Goal: Navigation & Orientation: Find specific page/section

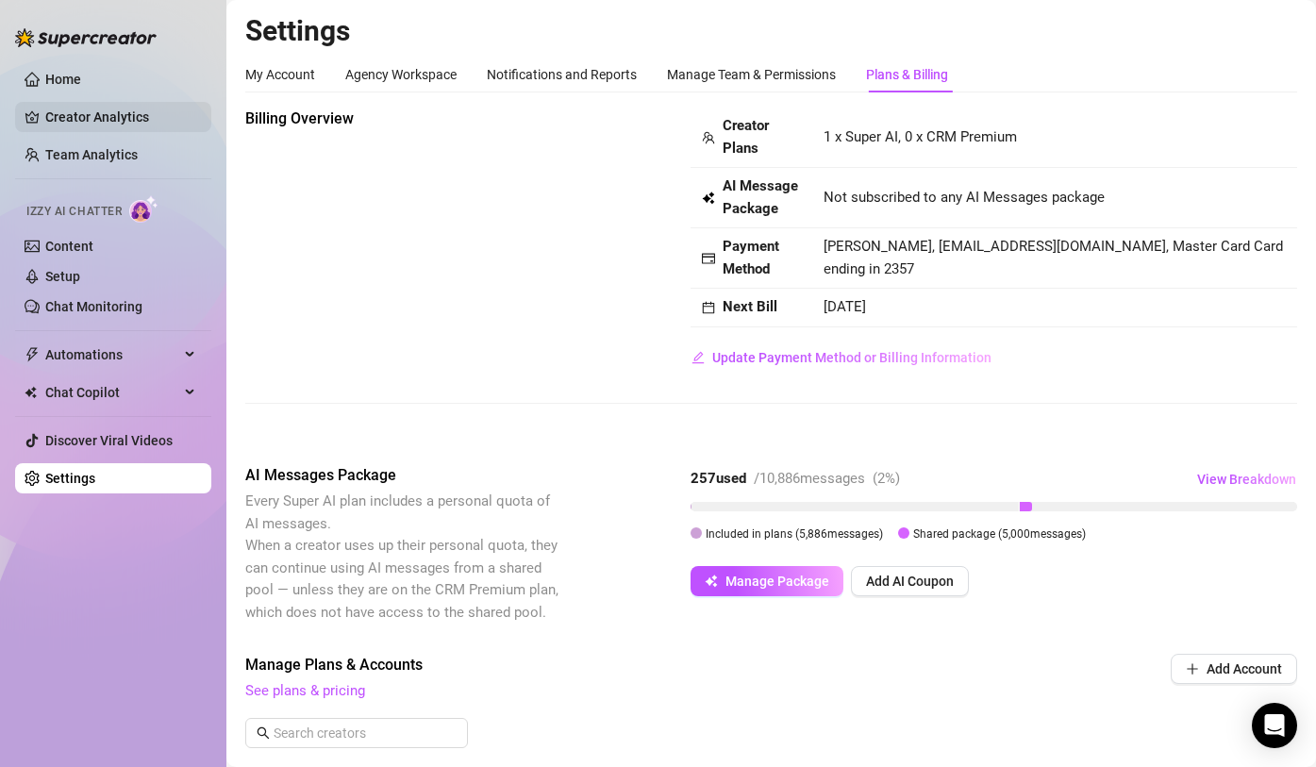
click at [116, 117] on link "Creator Analytics" at bounding box center [120, 117] width 151 height 30
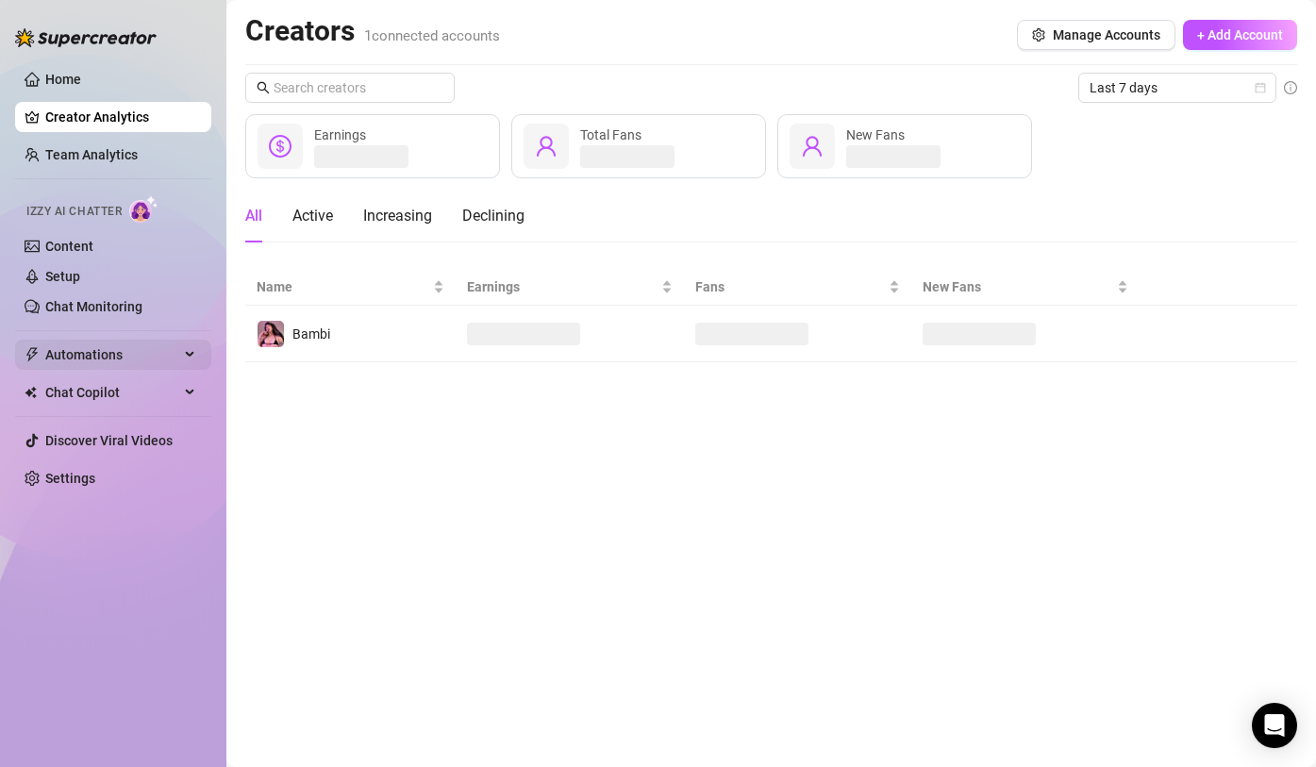
click at [157, 360] on span "Automations" at bounding box center [112, 355] width 134 height 30
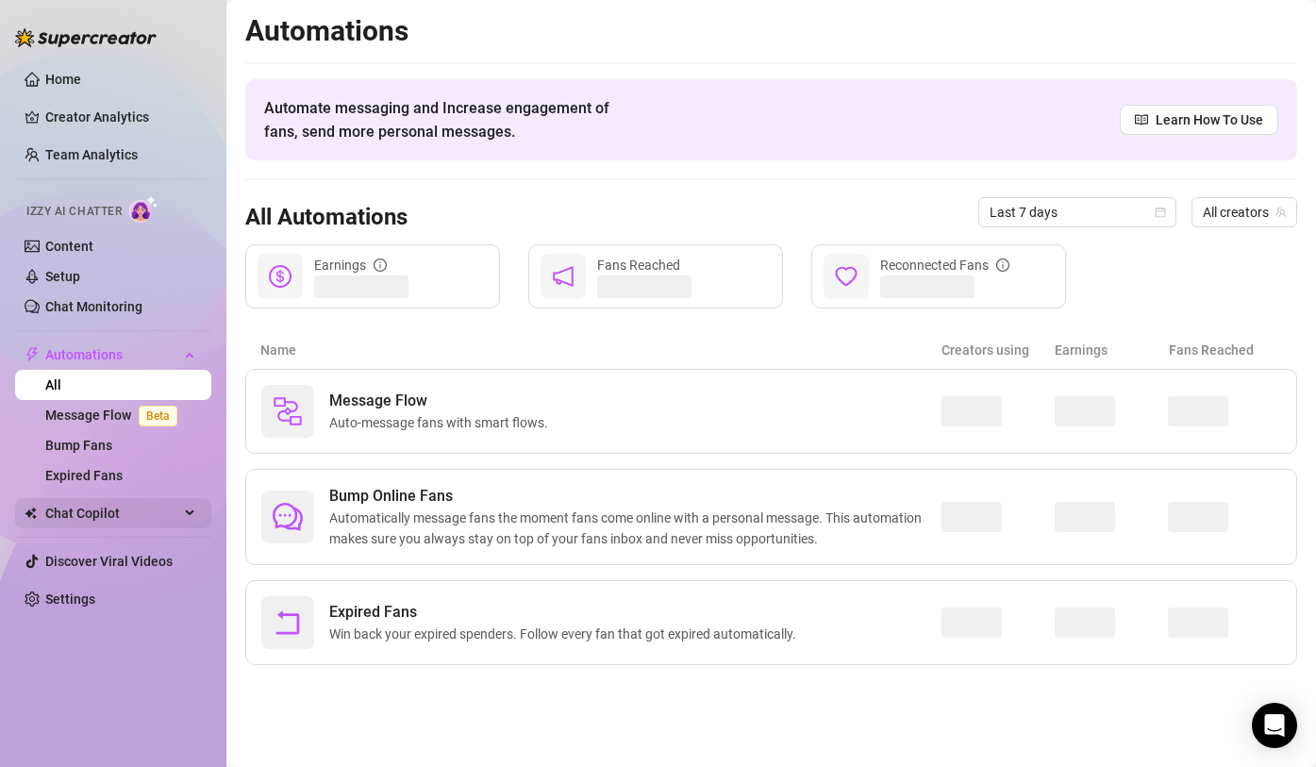
click at [69, 508] on span "Chat Copilot" at bounding box center [112, 513] width 134 height 30
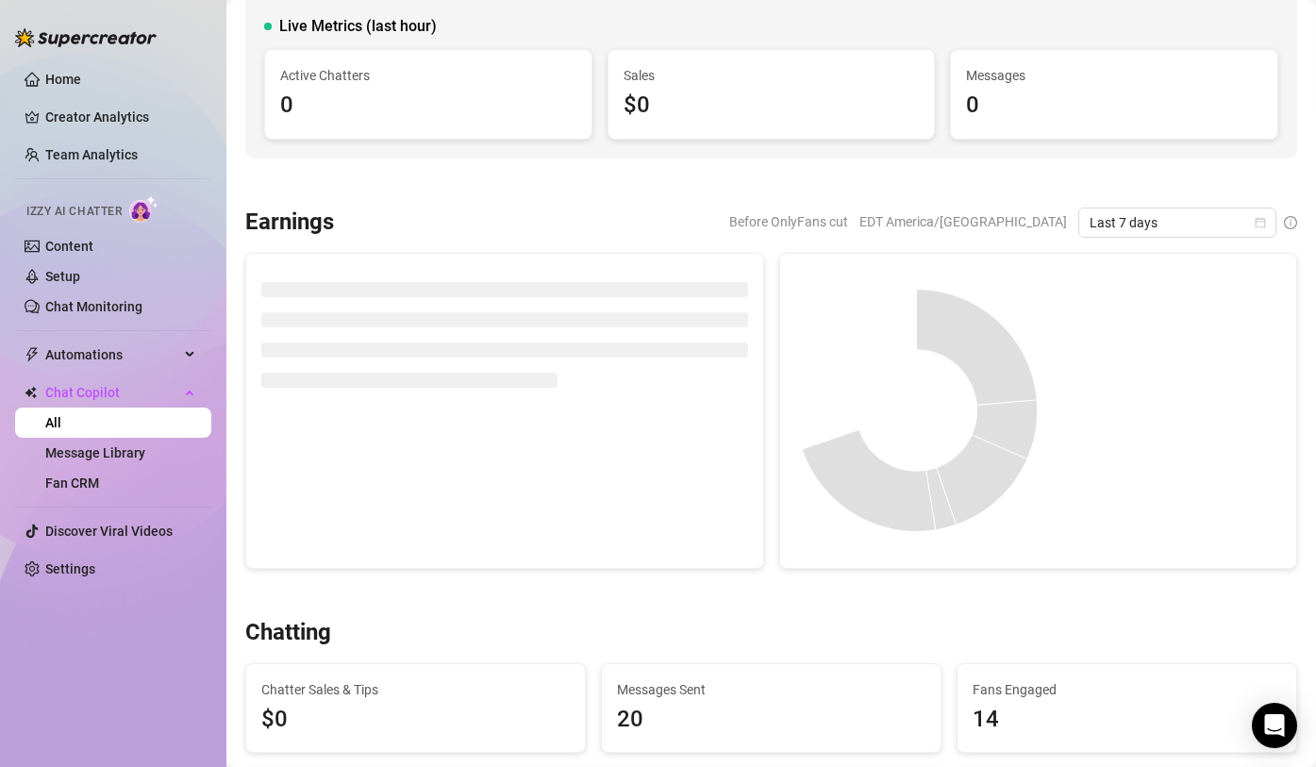
scroll to position [129, 0]
click at [115, 445] on link "Message Library" at bounding box center [95, 452] width 100 height 15
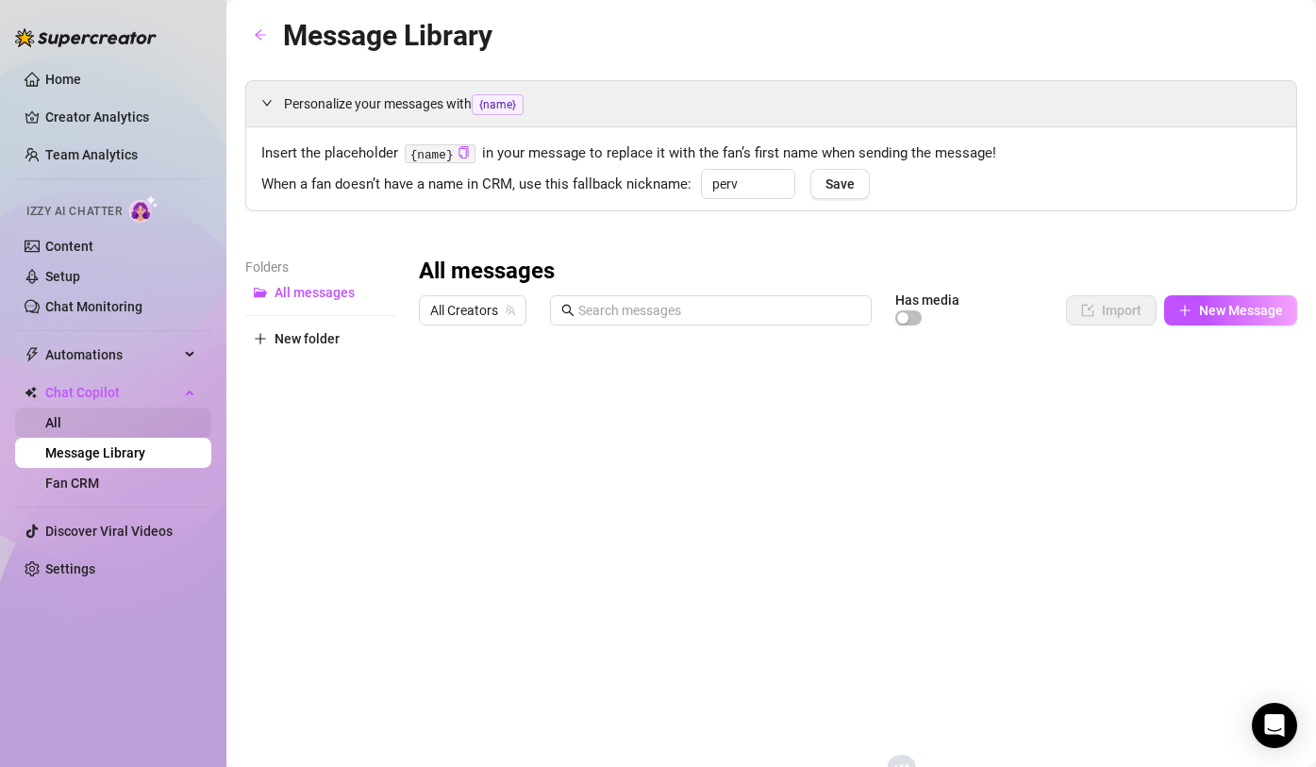
click at [61, 430] on link "All" at bounding box center [53, 422] width 16 height 15
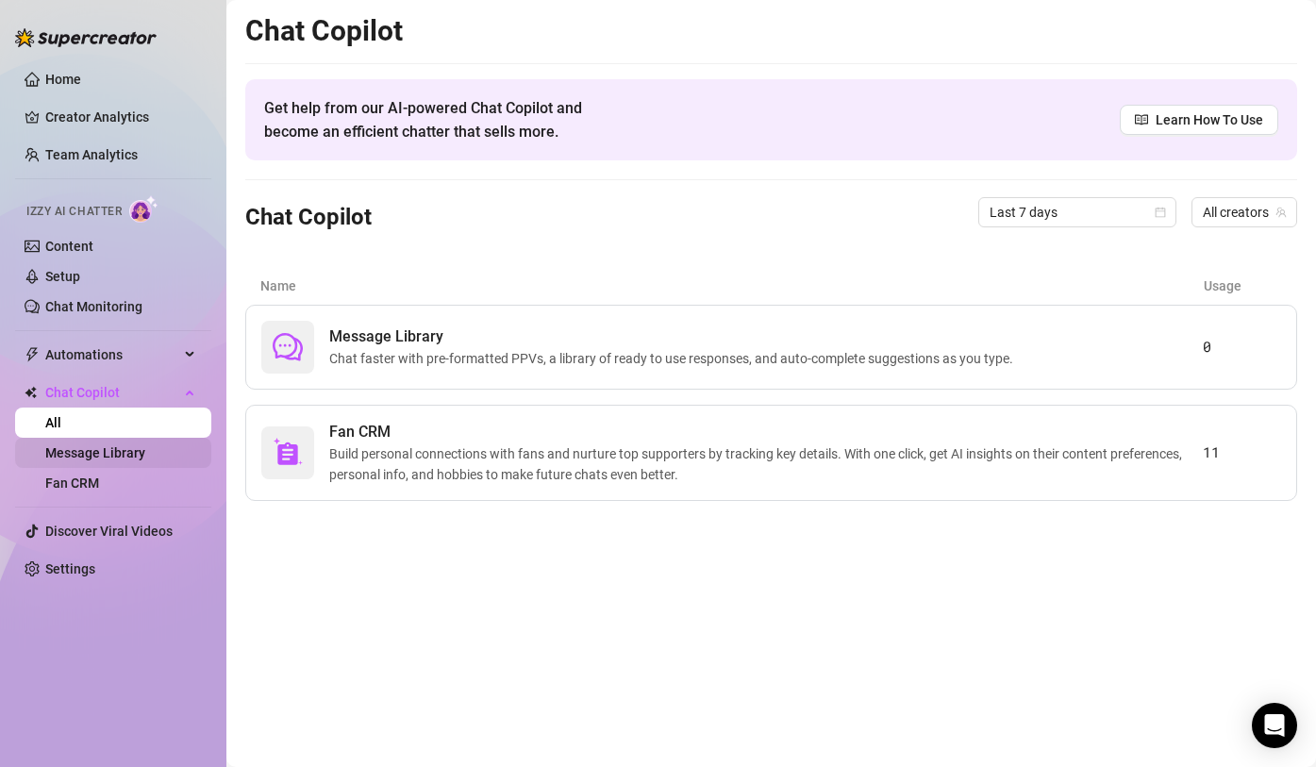
click at [106, 449] on link "Message Library" at bounding box center [95, 452] width 100 height 15
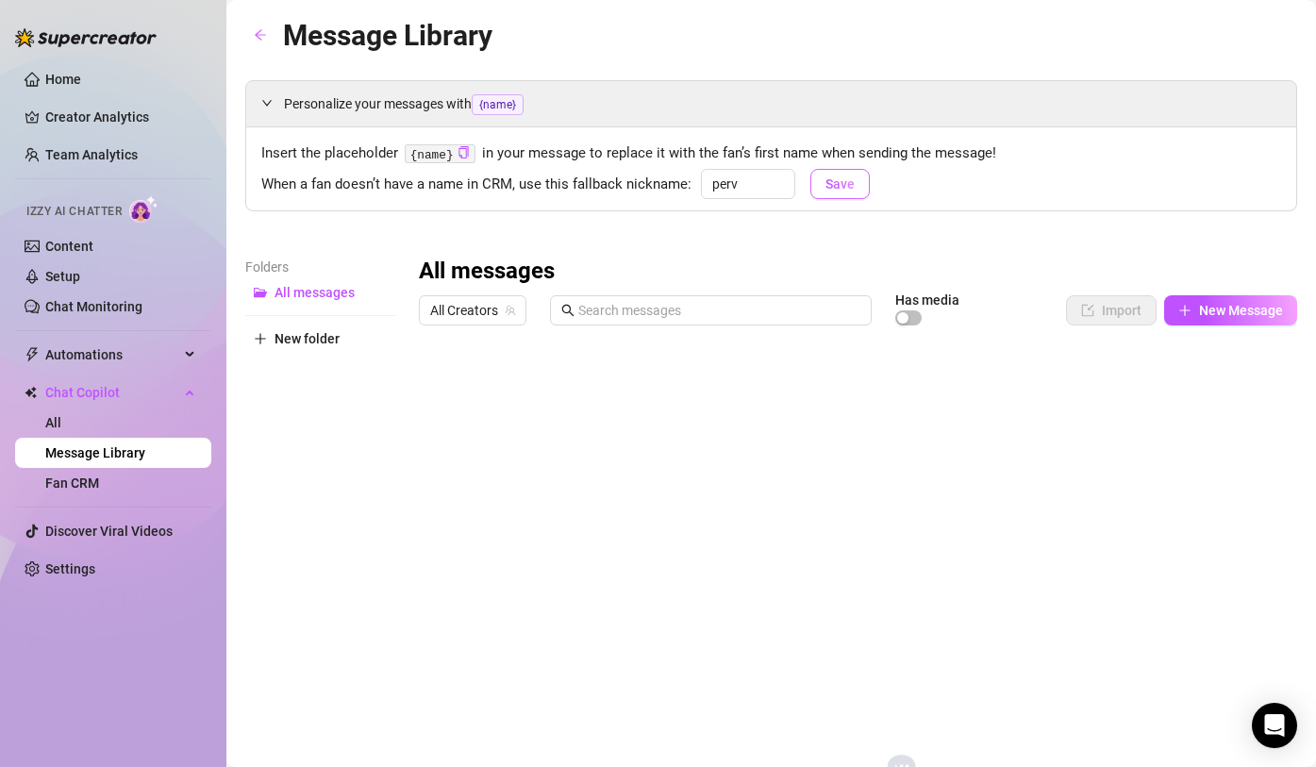
click at [830, 184] on span "Save" at bounding box center [840, 183] width 29 height 15
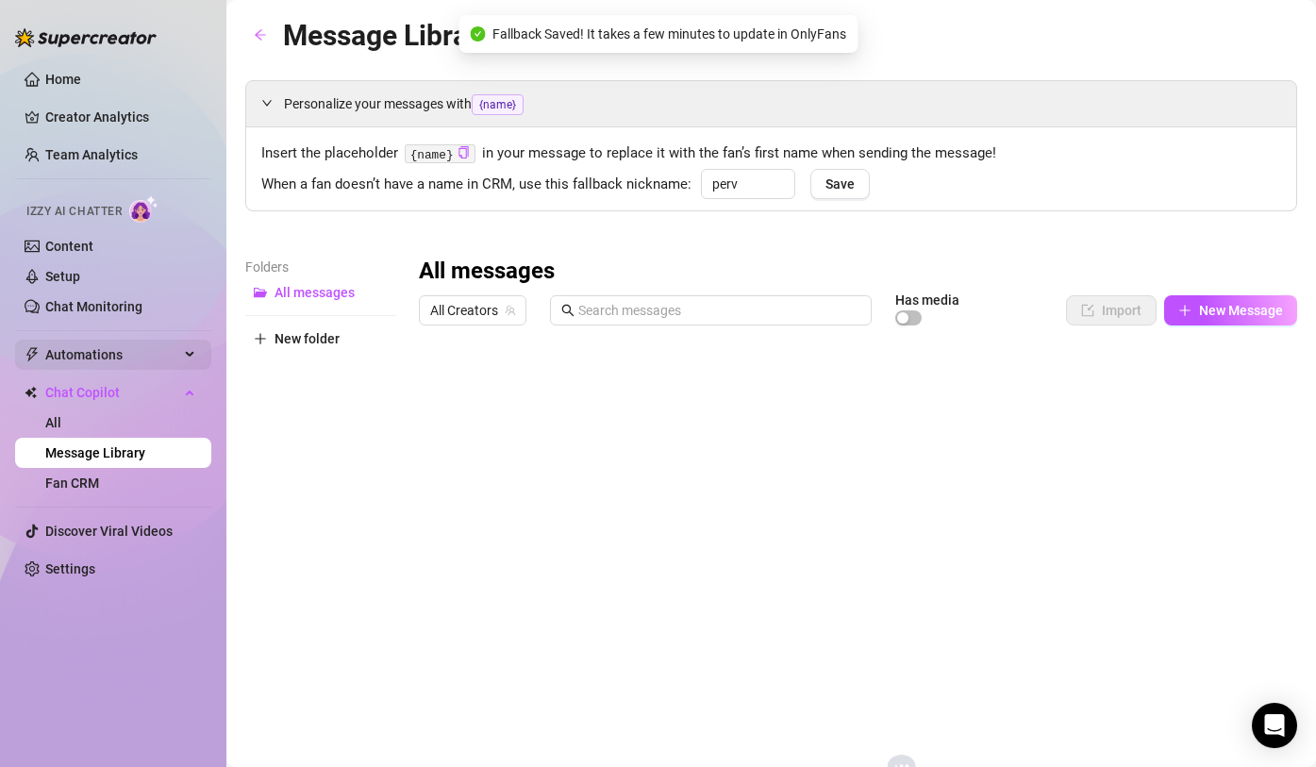
click at [128, 349] on span "Automations" at bounding box center [112, 355] width 134 height 30
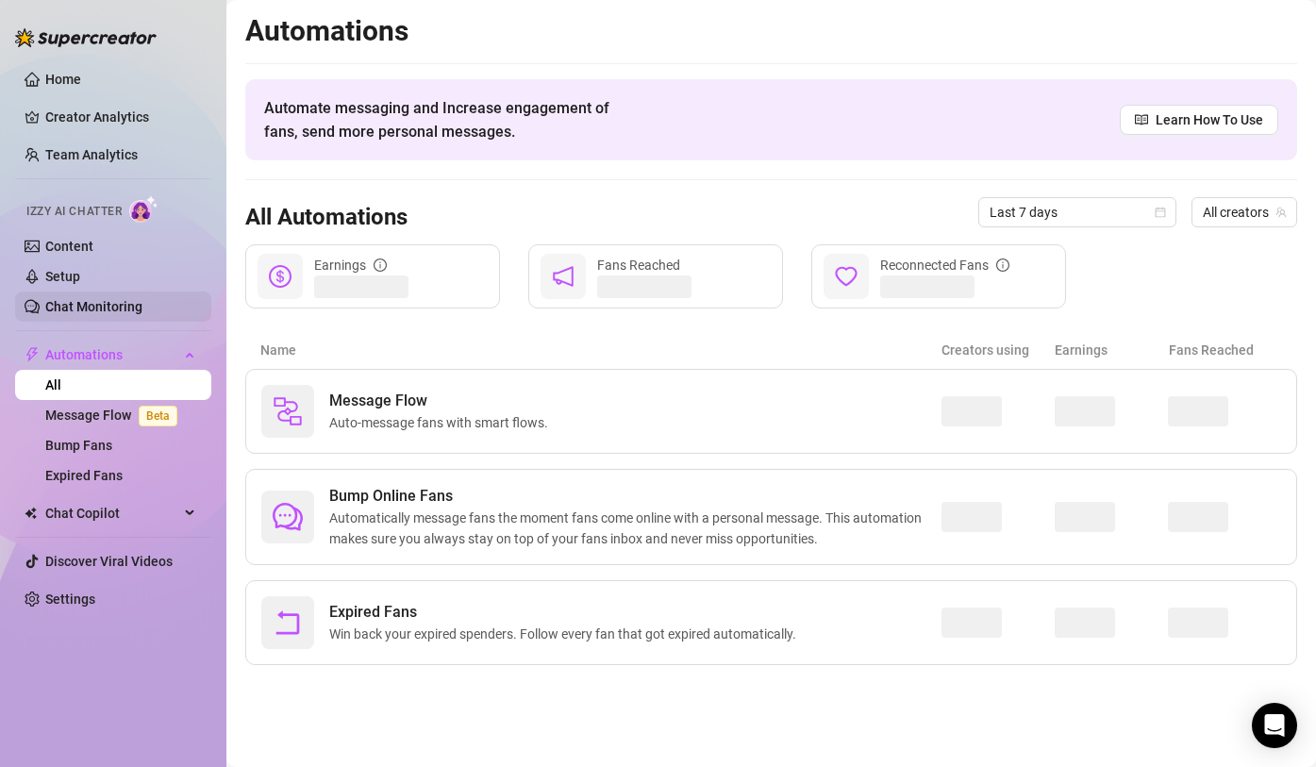
click at [92, 308] on link "Chat Monitoring" at bounding box center [93, 306] width 97 height 15
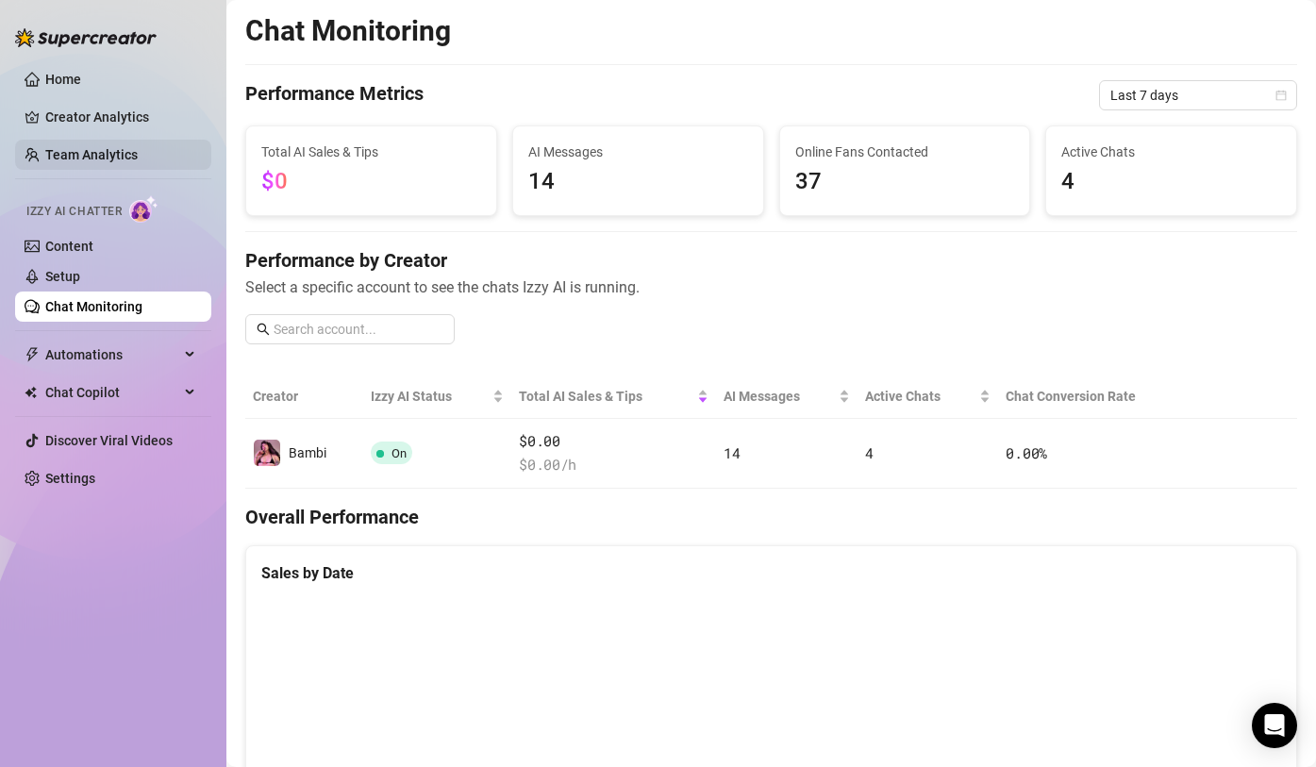
click at [100, 159] on link "Team Analytics" at bounding box center [91, 154] width 92 height 15
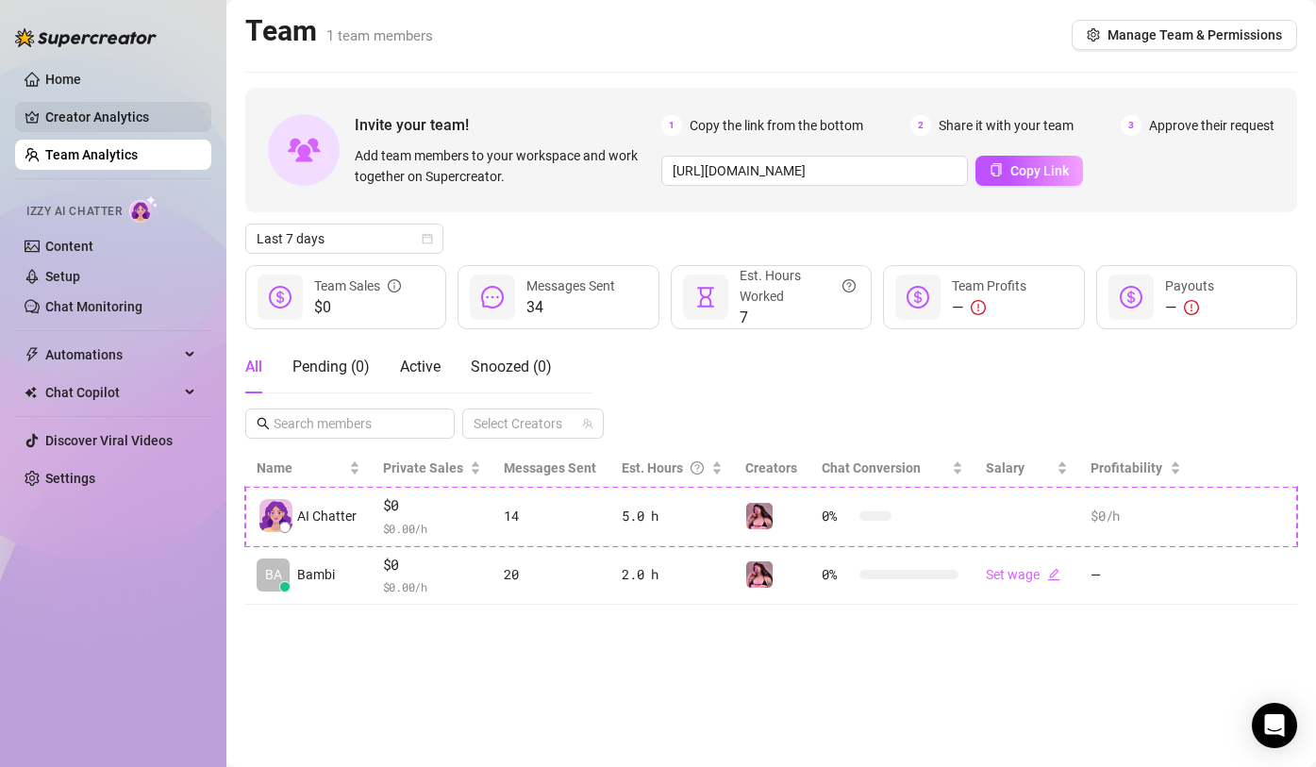
click at [114, 111] on link "Creator Analytics" at bounding box center [120, 117] width 151 height 30
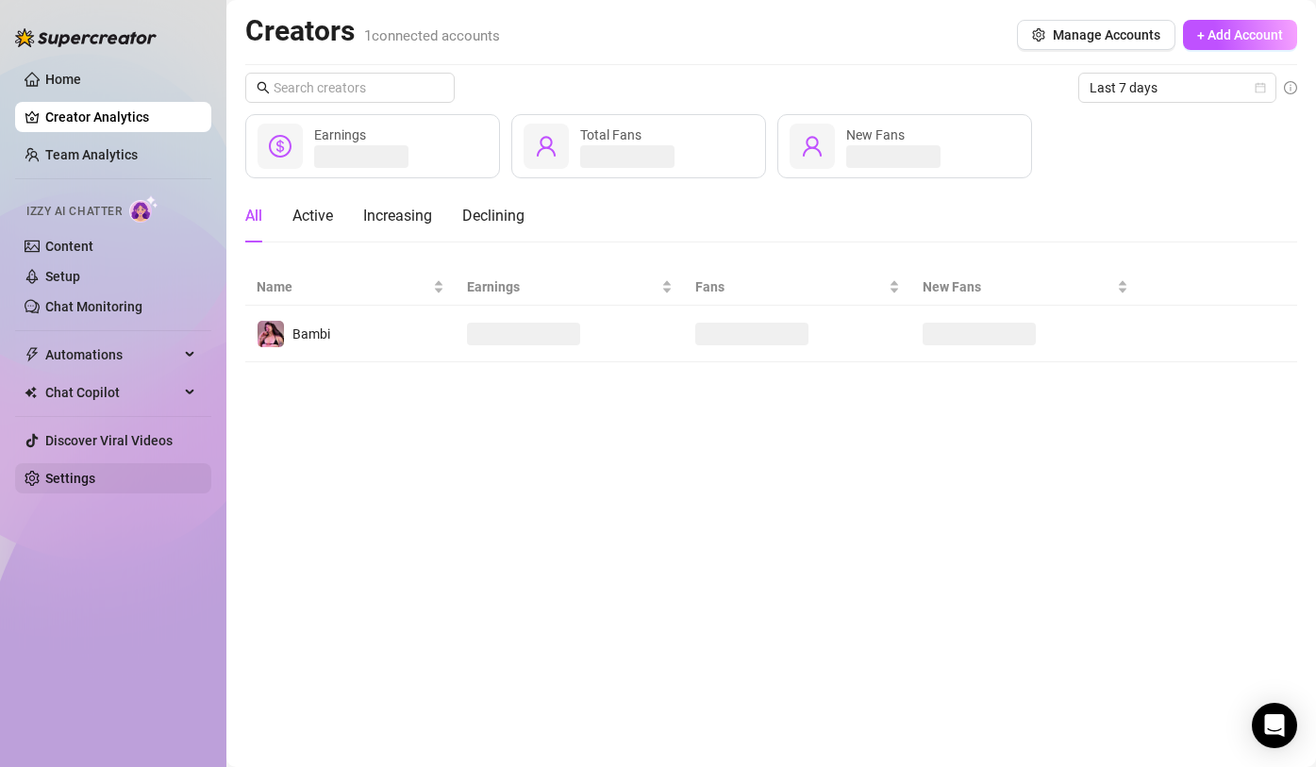
click at [91, 477] on link "Settings" at bounding box center [70, 478] width 50 height 15
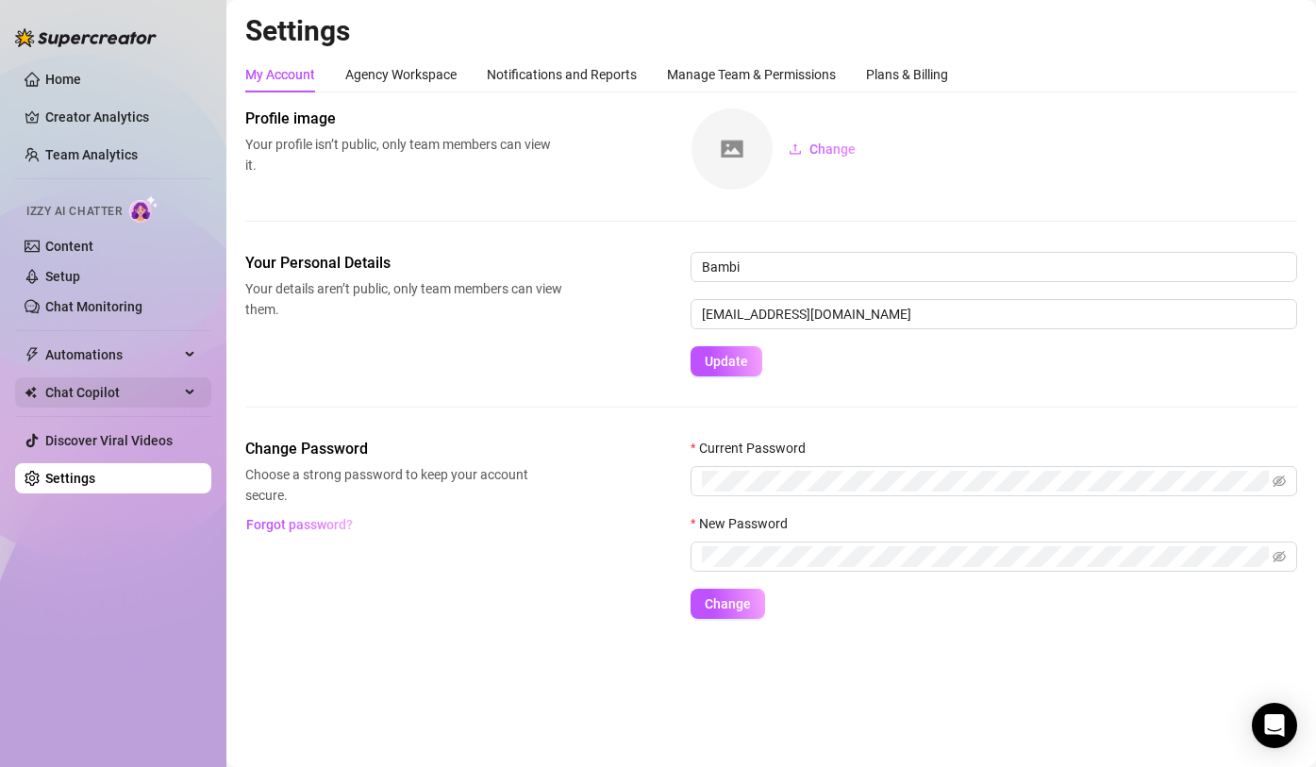
click at [85, 379] on span "Chat Copilot" at bounding box center [112, 392] width 134 height 30
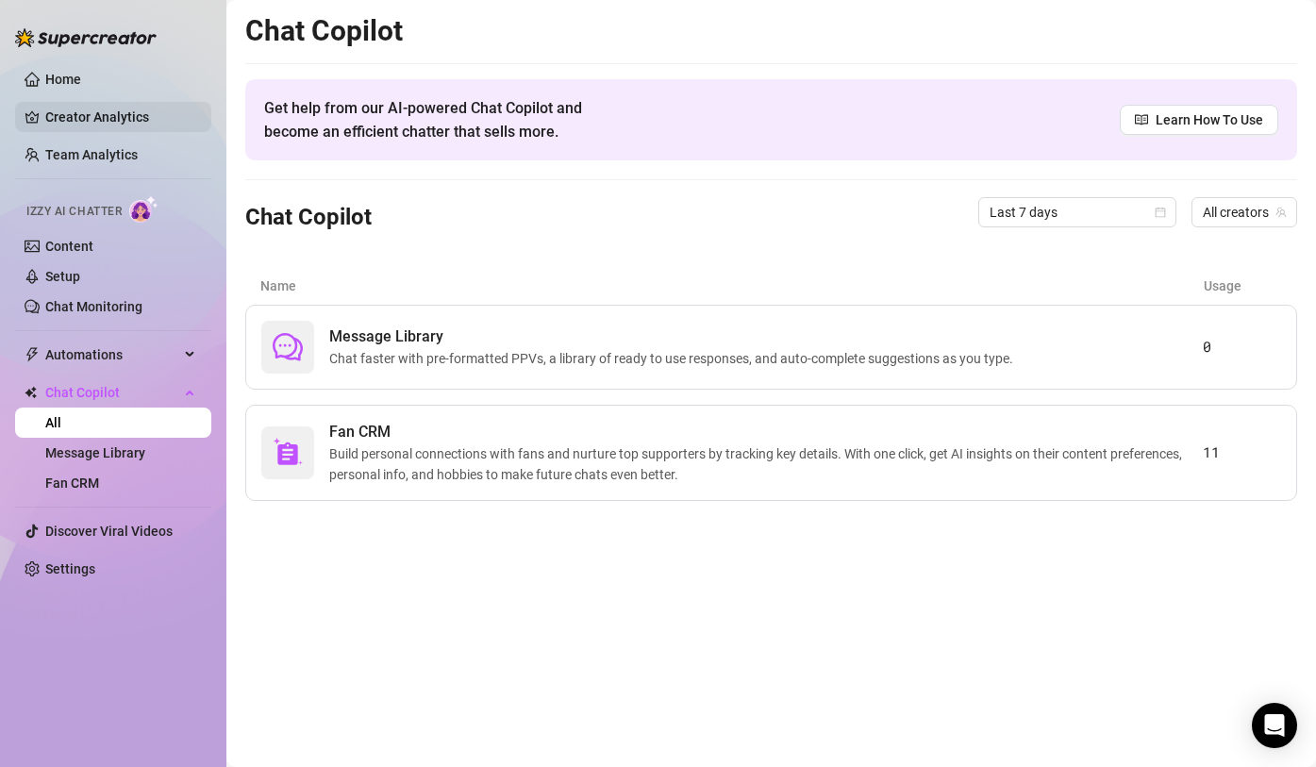
click at [74, 113] on link "Creator Analytics" at bounding box center [120, 117] width 151 height 30
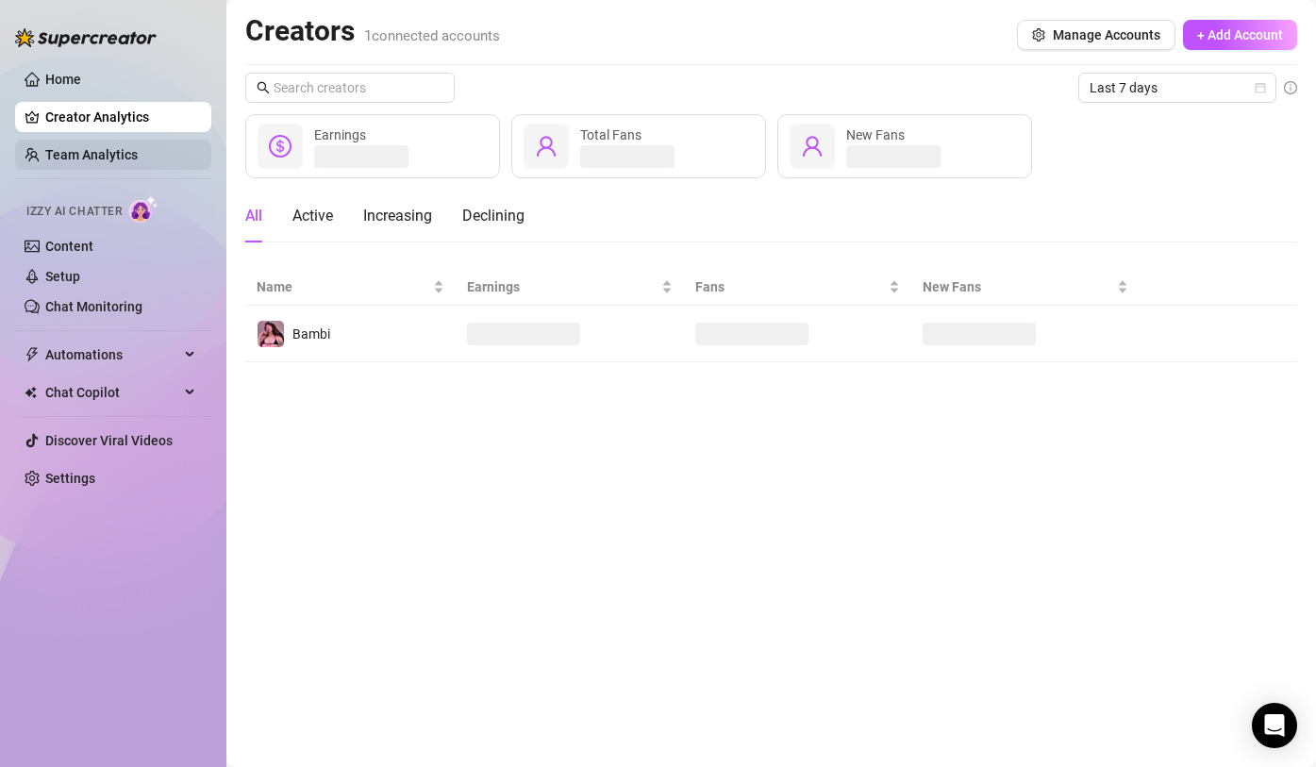
click at [78, 159] on link "Team Analytics" at bounding box center [91, 154] width 92 height 15
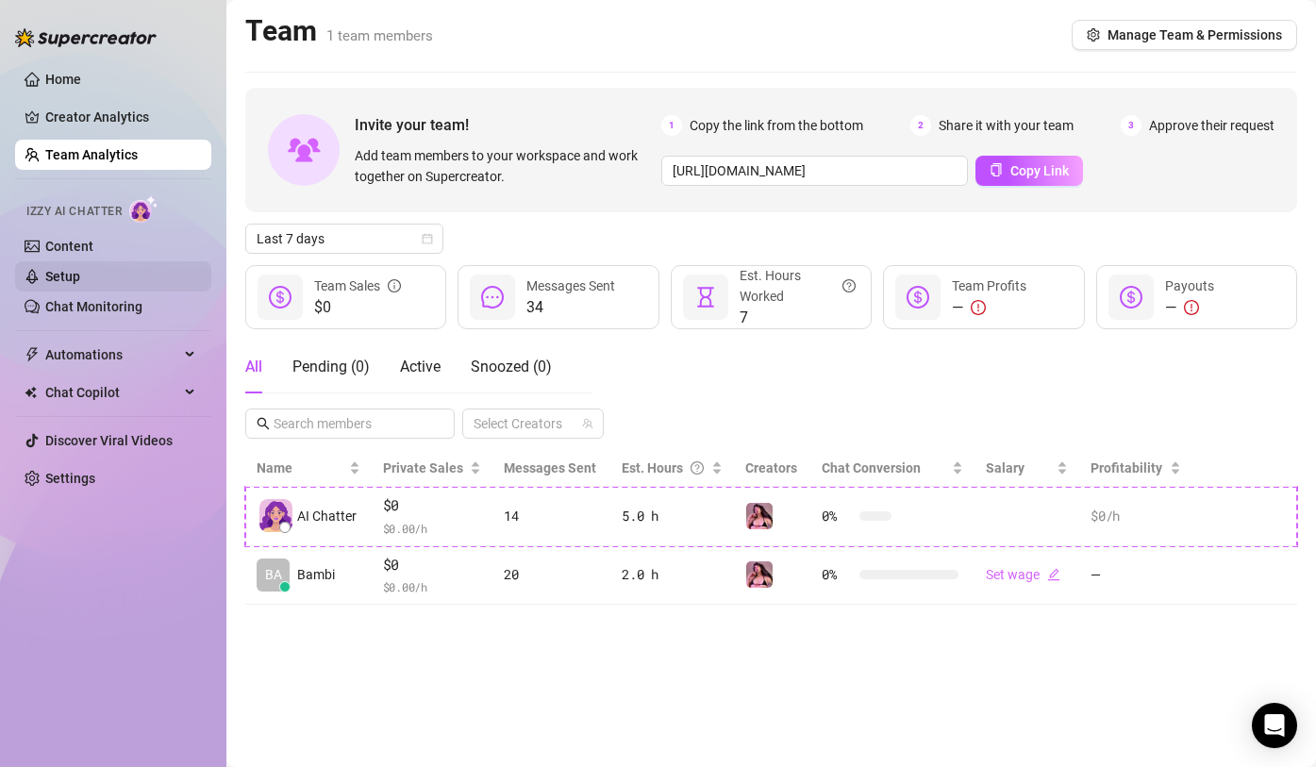
click at [80, 277] on link "Setup" at bounding box center [62, 276] width 35 height 15
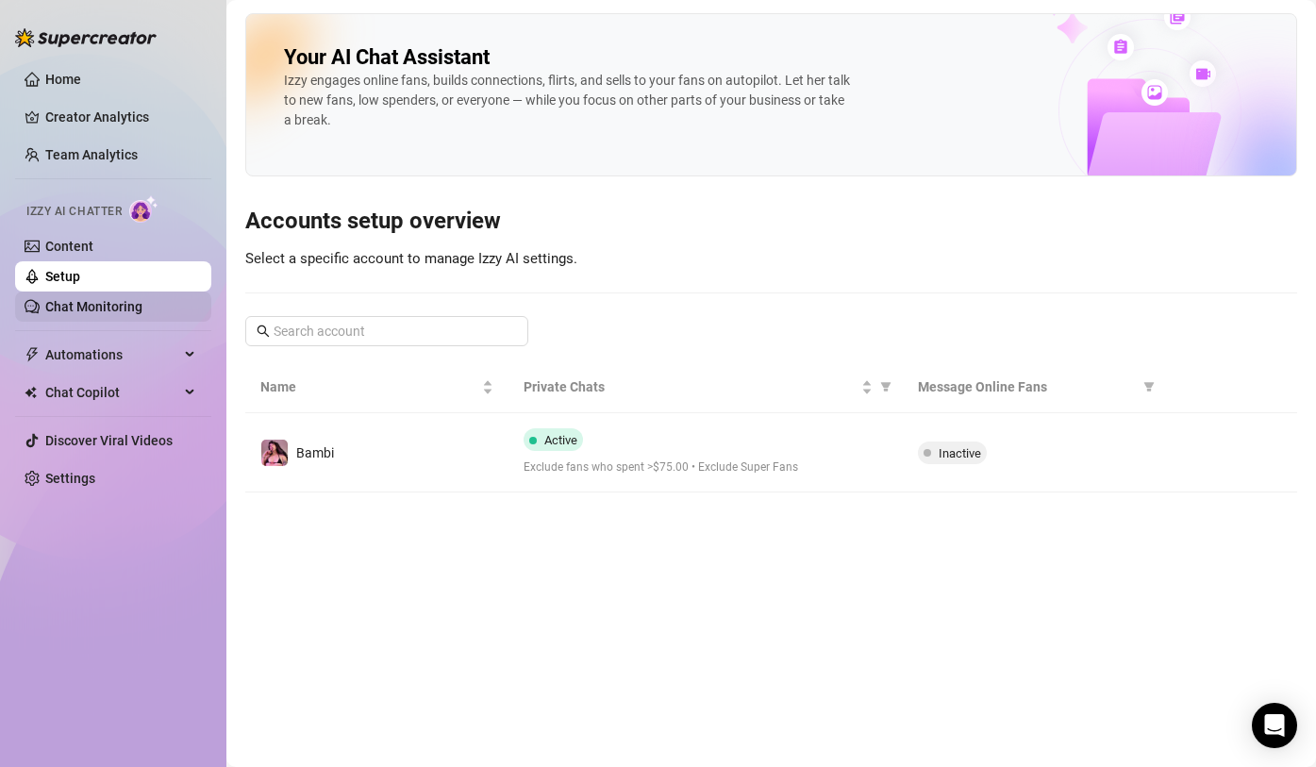
click at [100, 305] on link "Chat Monitoring" at bounding box center [93, 306] width 97 height 15
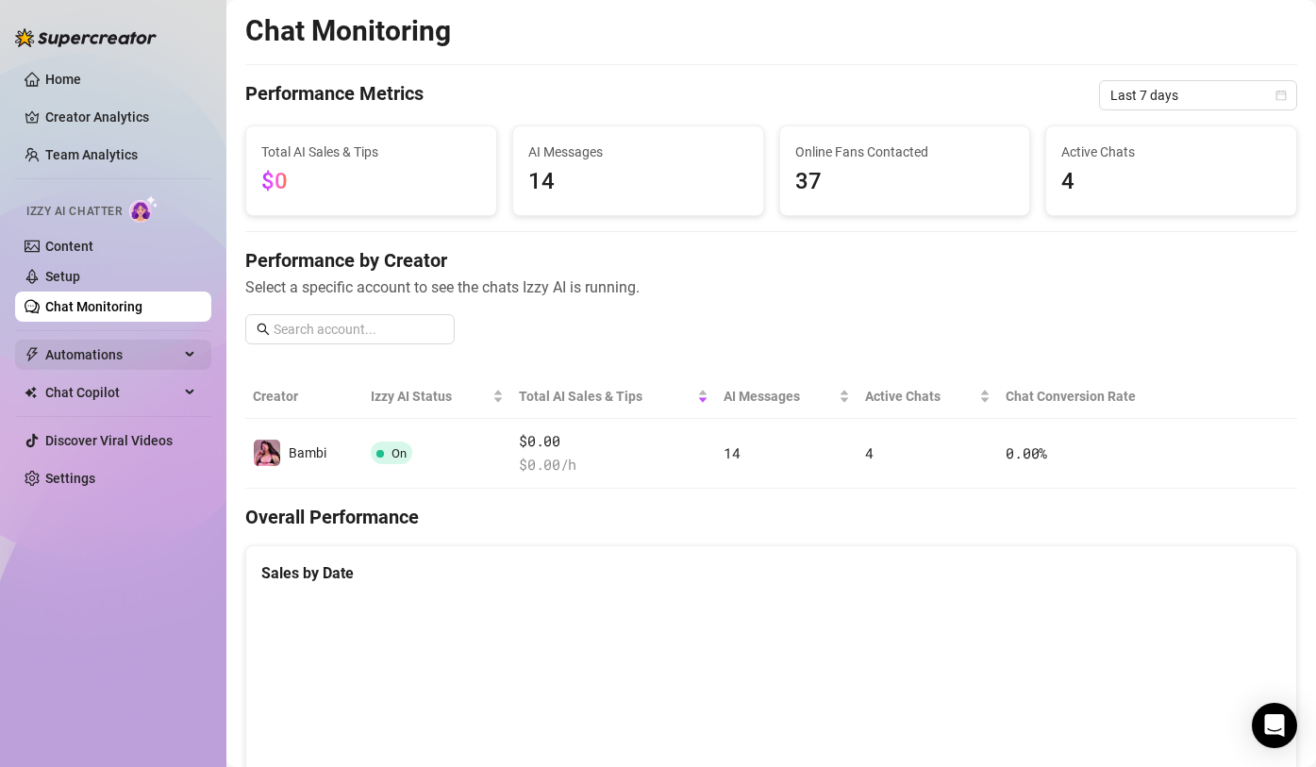
click at [112, 349] on span "Automations" at bounding box center [112, 355] width 134 height 30
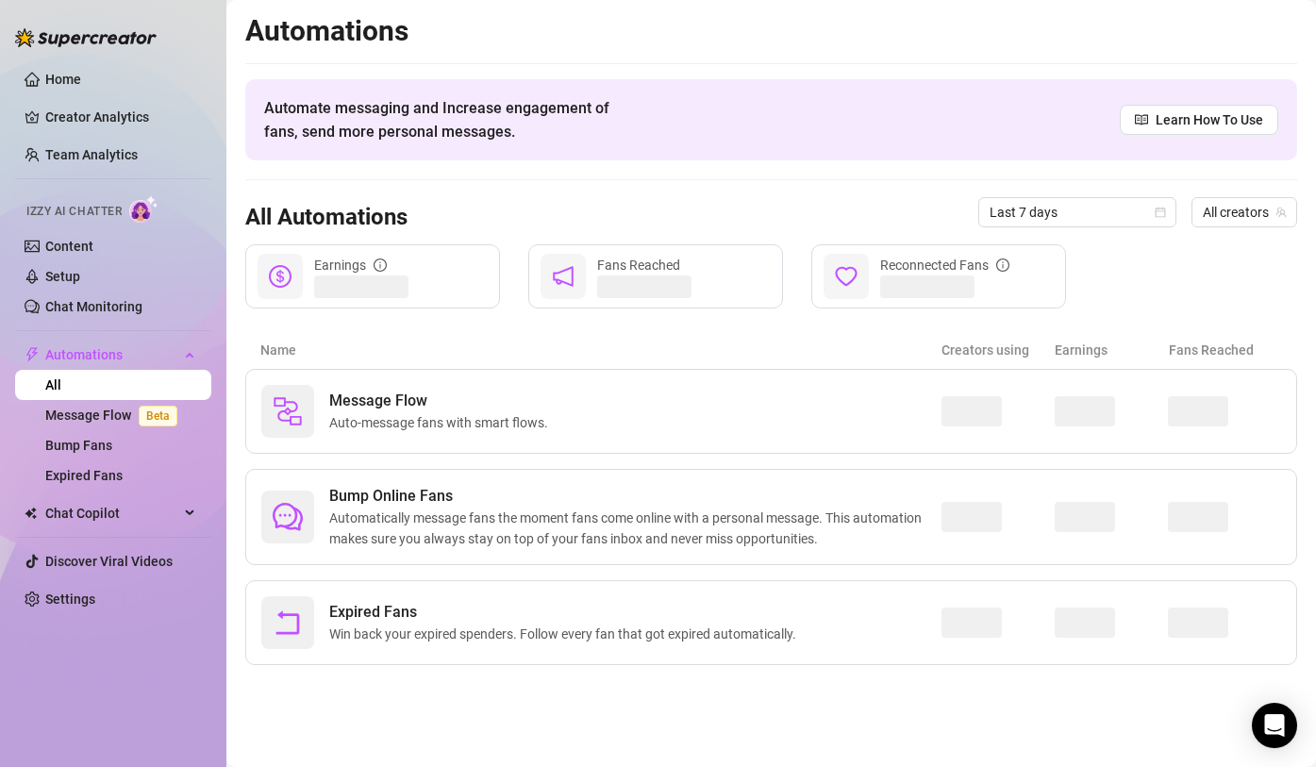
click at [569, 273] on icon "notification" at bounding box center [563, 276] width 23 height 23
